Goal: Check status: Check status

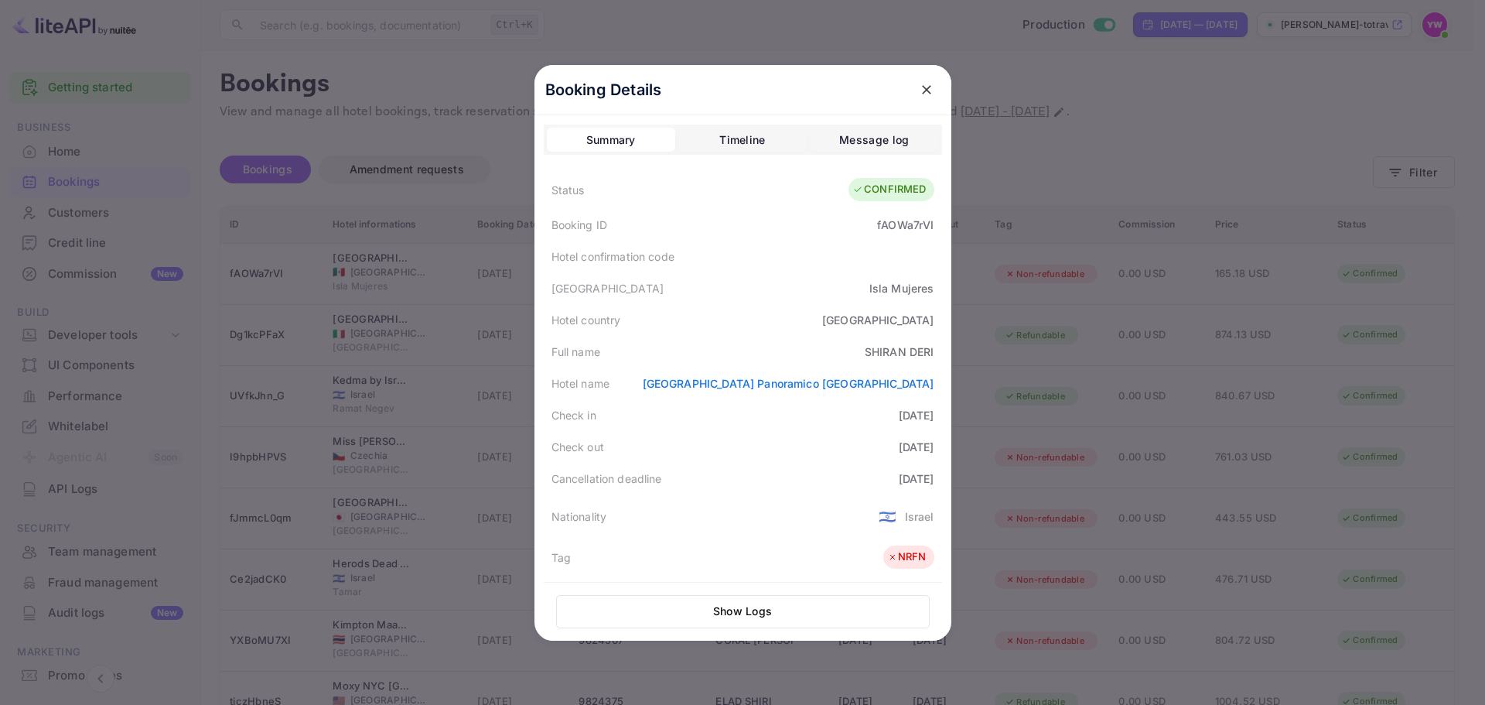
scroll to position [377, 0]
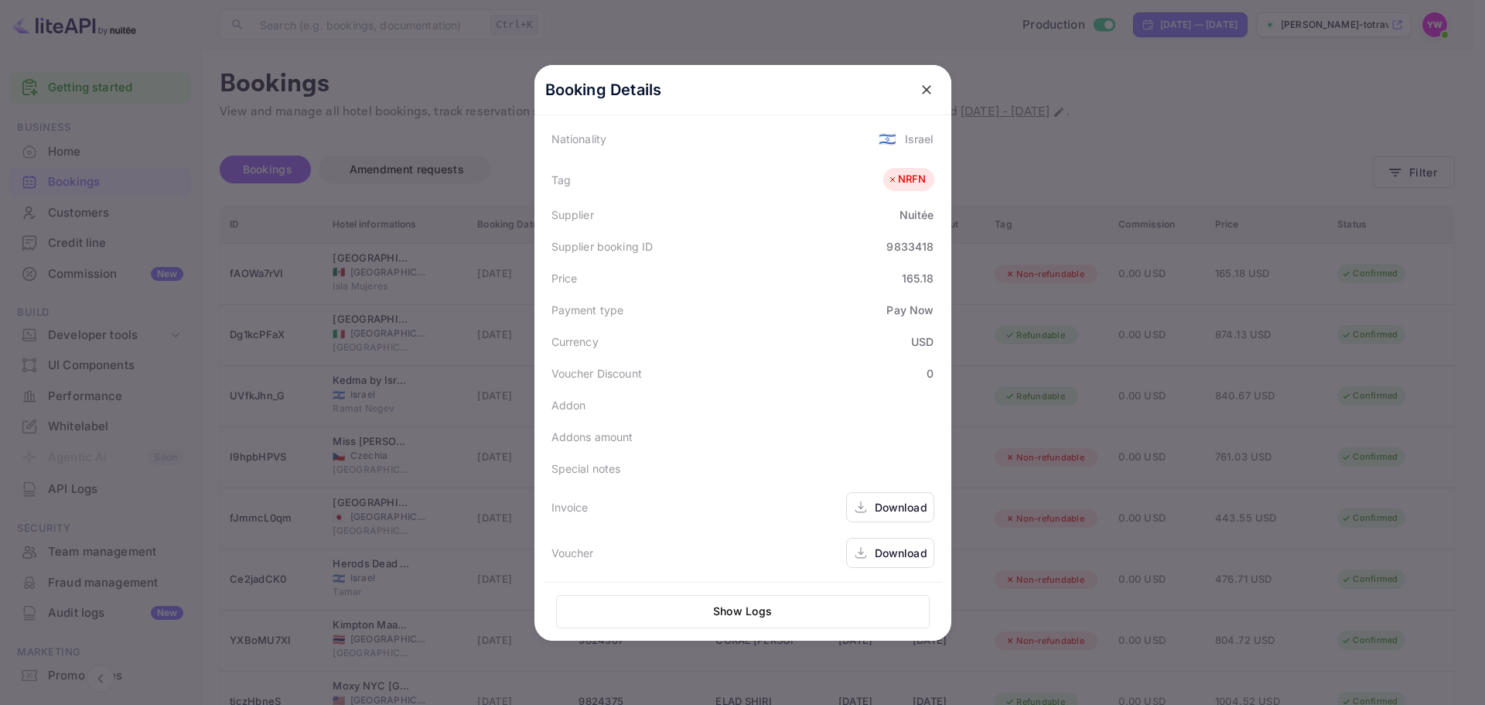
click at [919, 86] on icon "close" at bounding box center [926, 89] width 15 height 15
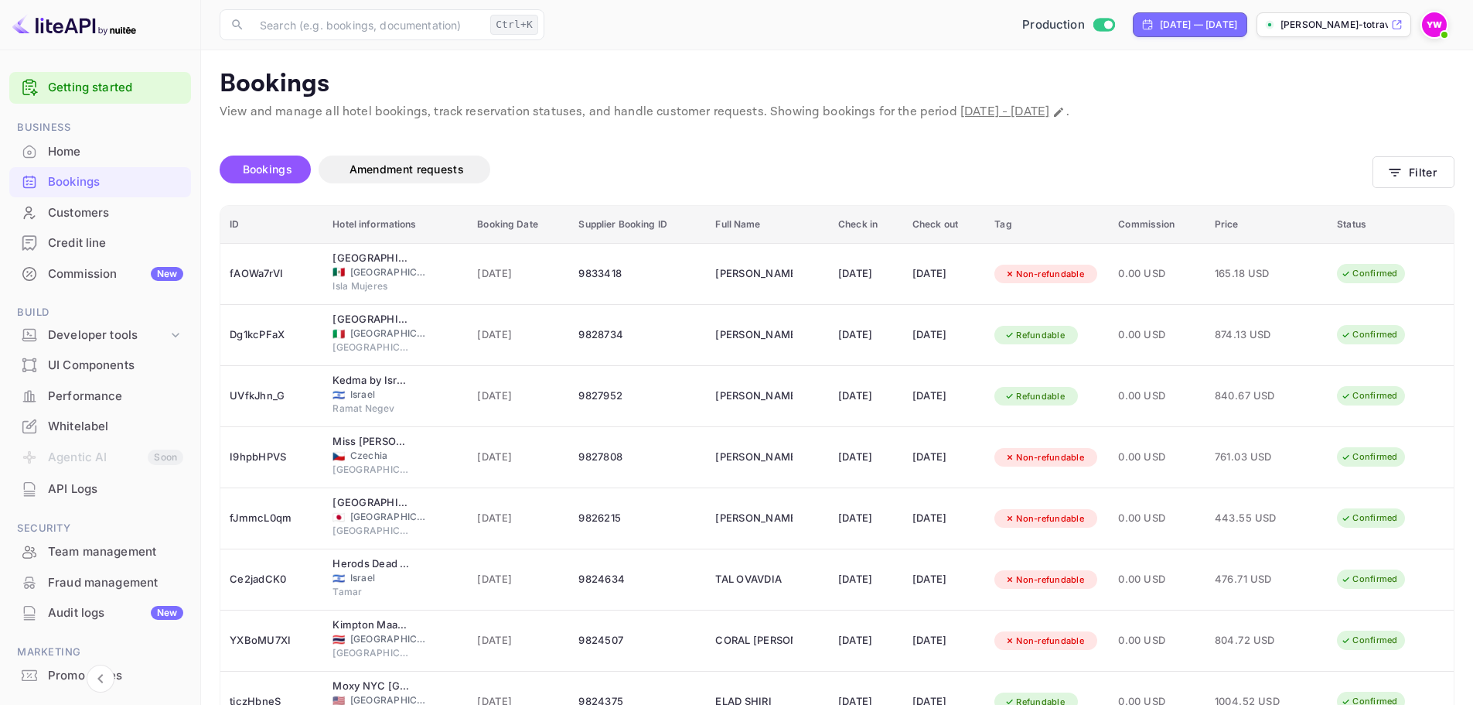
click at [1420, 17] on div "Production Sep 6, 2025 — Oct 6, 2025 yahav-winkler-totravel..." at bounding box center [1003, 25] width 904 height 28
click at [1426, 22] on img at bounding box center [1434, 24] width 25 height 25
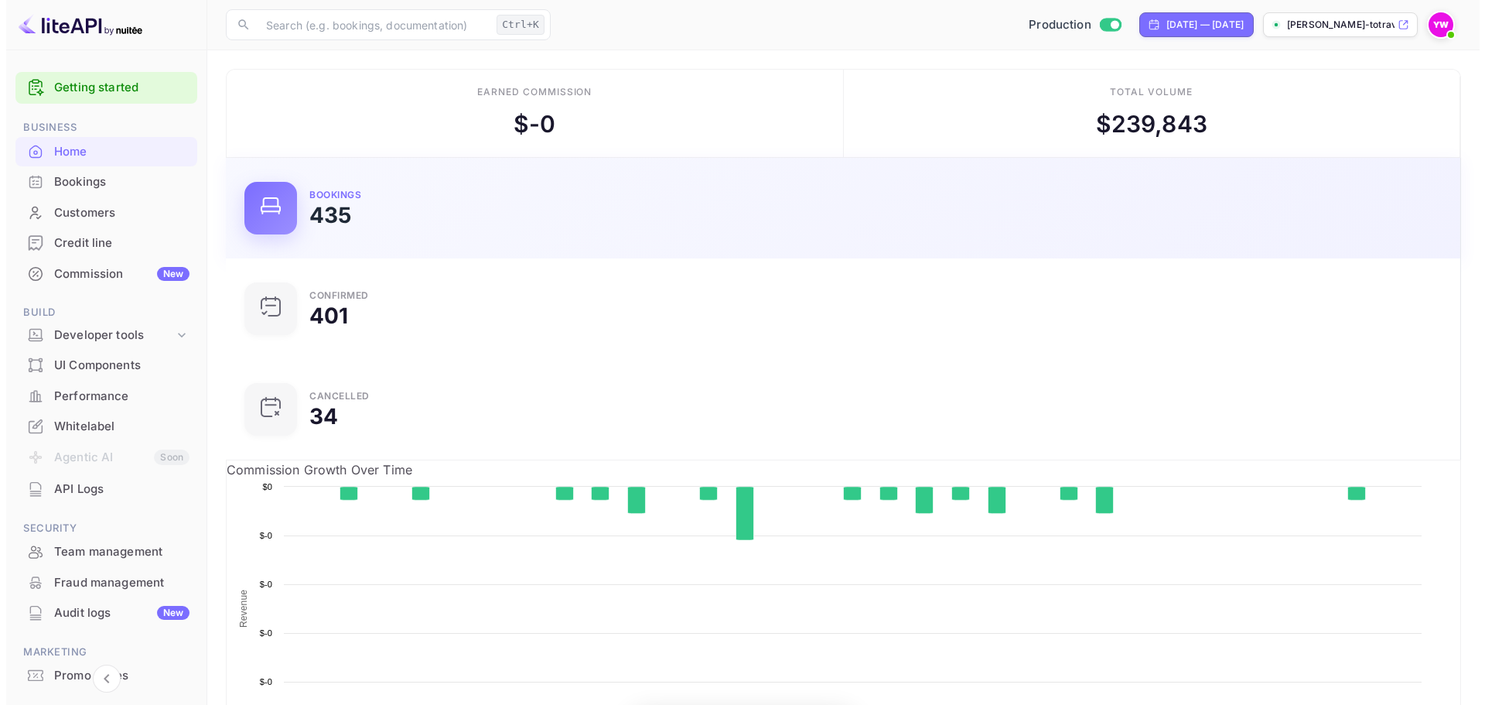
scroll to position [240, 390]
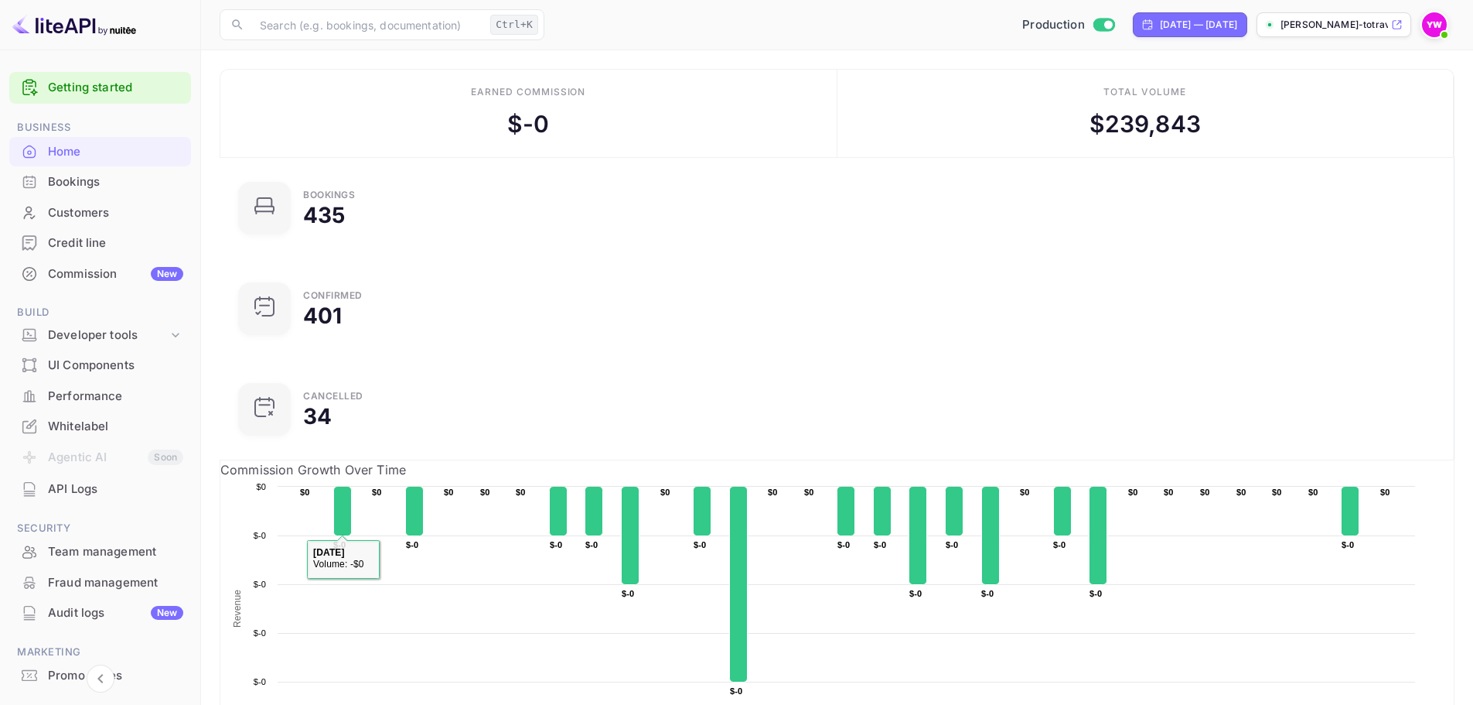
click at [78, 183] on div "Bookings" at bounding box center [115, 182] width 135 height 18
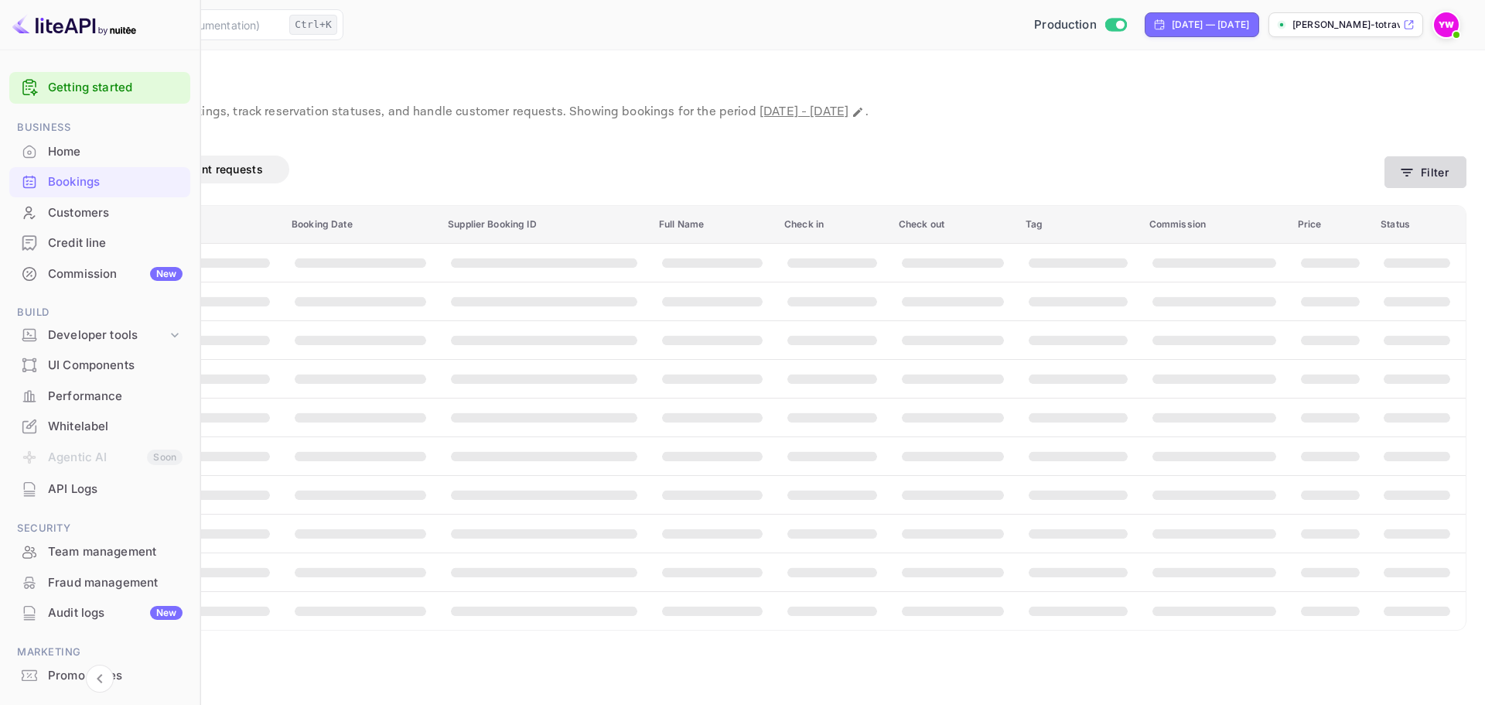
click at [1425, 160] on button "Filter" at bounding box center [1425, 172] width 82 height 32
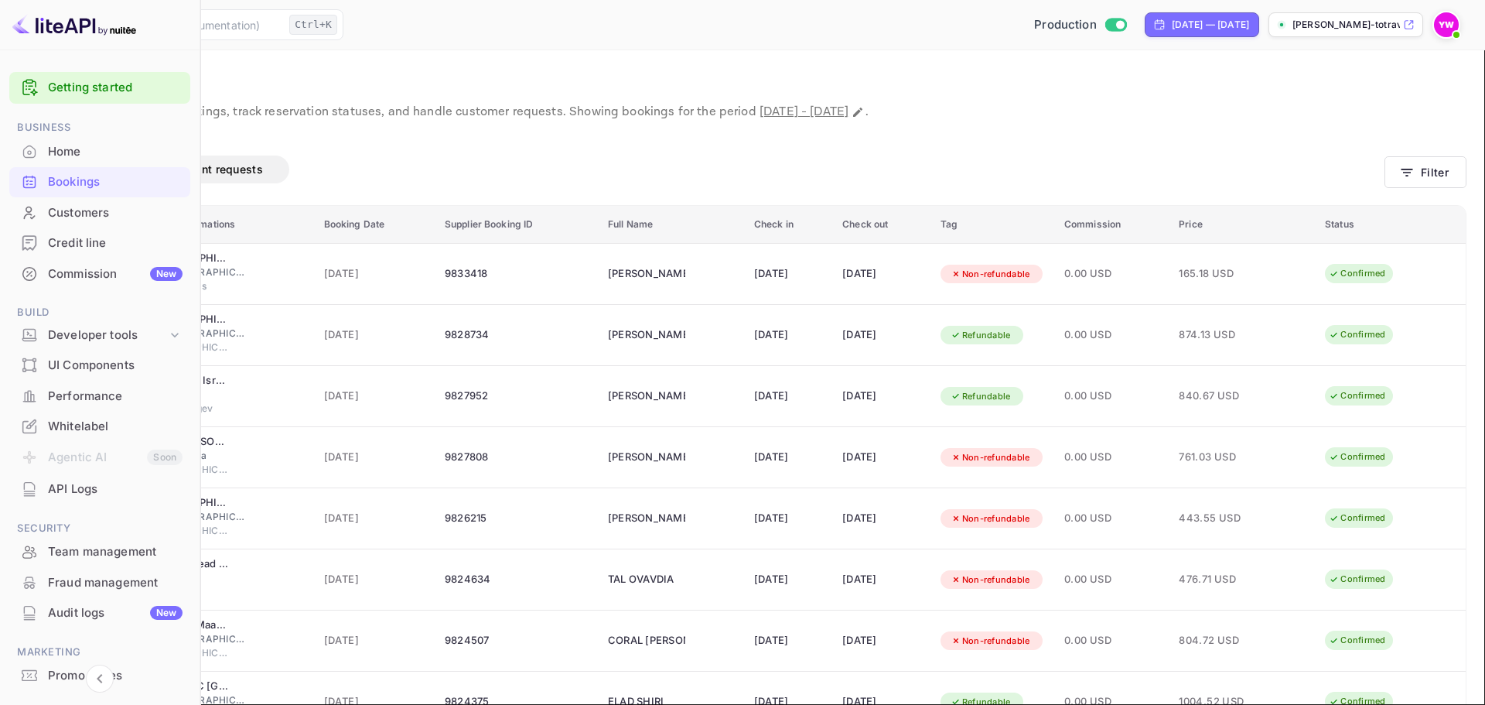
paste input "Aloft Kathmandu Thamel"
type input "Aloft Kathmandu Thamel"
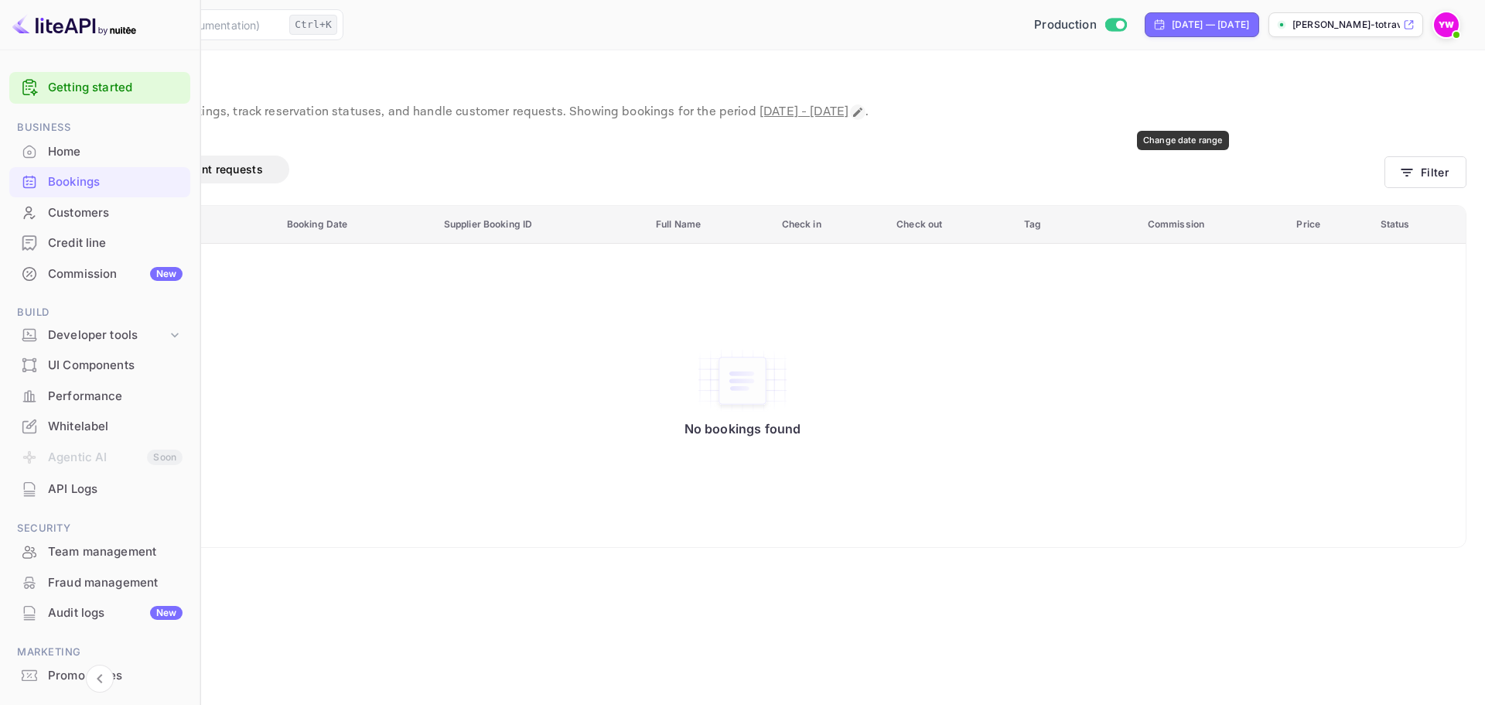
click at [862, 112] on icon "Change date range" at bounding box center [857, 112] width 9 height 9
select select "8"
select select "2025"
select select "9"
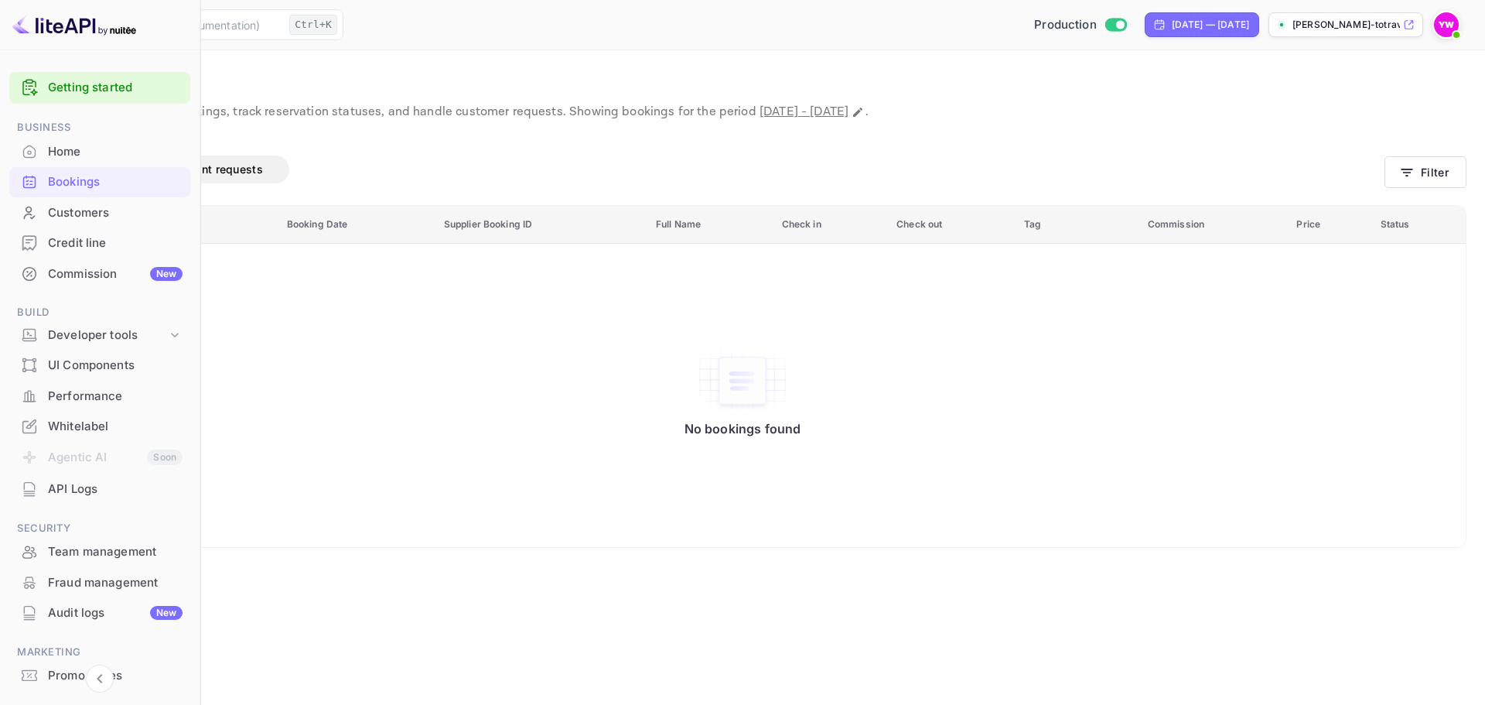
drag, startPoint x: 1288, startPoint y: 169, endPoint x: 1289, endPoint y: 179, distance: 10.2
click at [862, 108] on icon "Change date range" at bounding box center [857, 112] width 9 height 9
select select "9"
select select "2025"
